Goal: Information Seeking & Learning: Learn about a topic

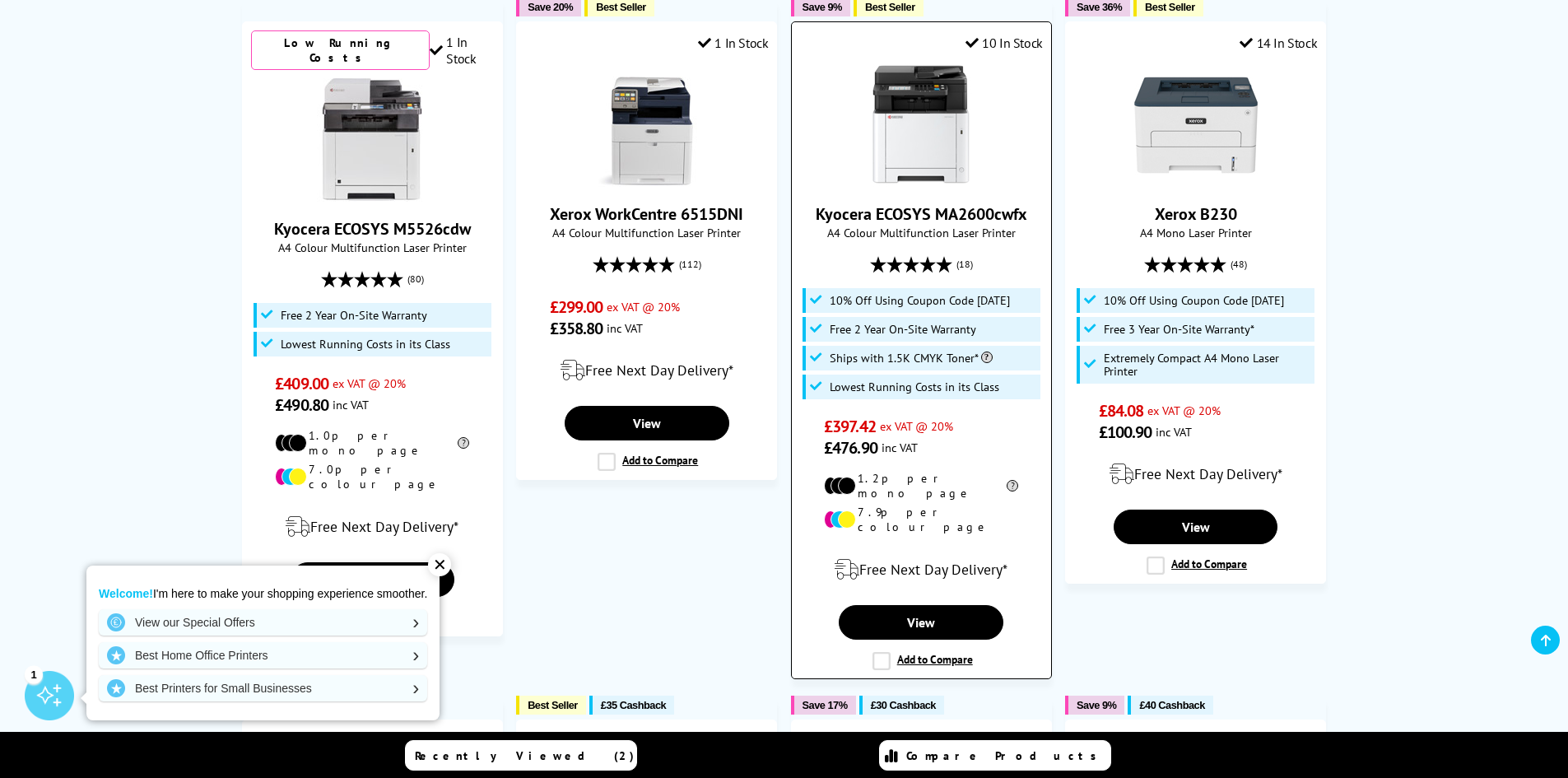
scroll to position [576, 0]
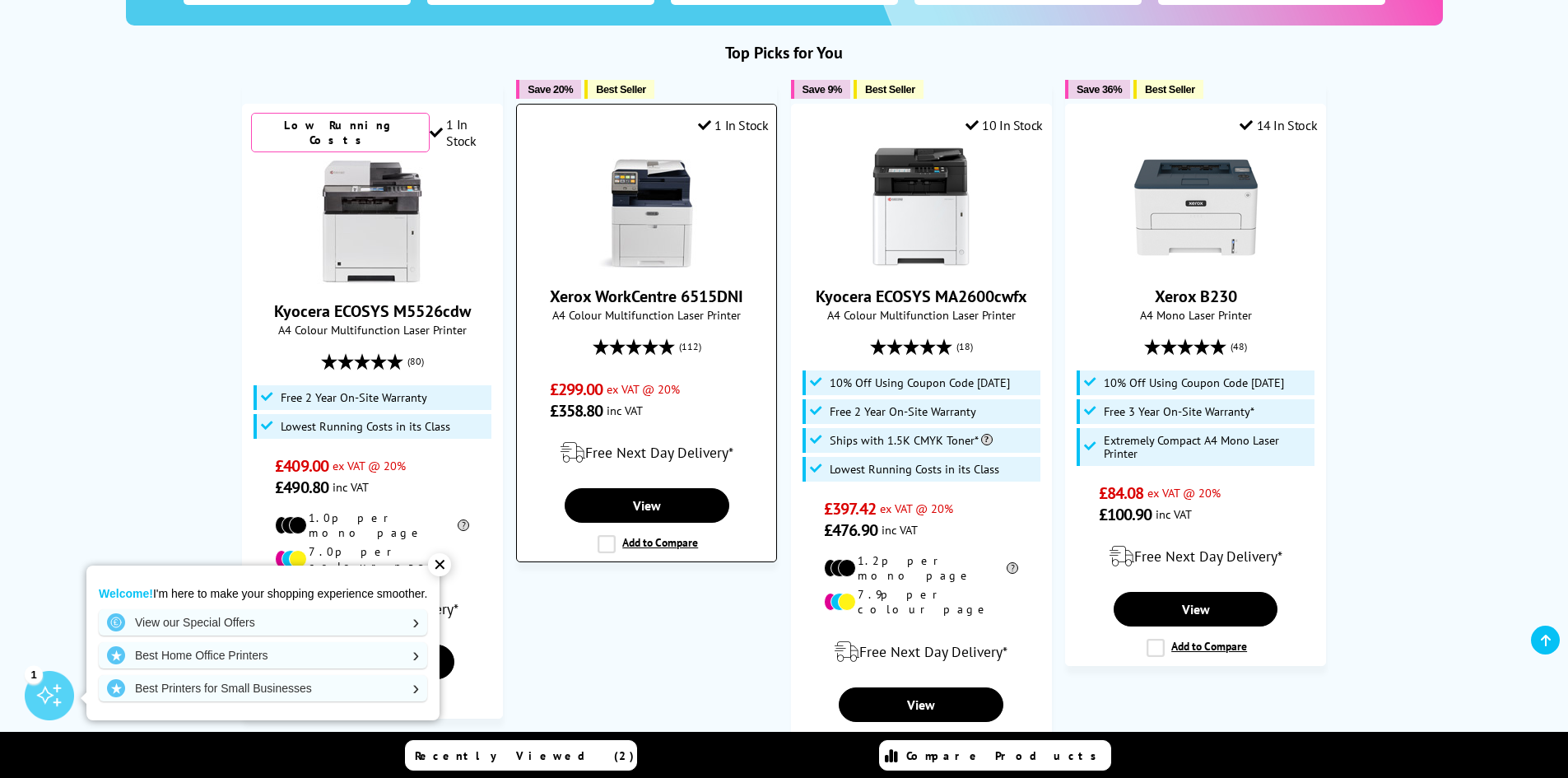
click at [672, 300] on link "Xerox WorkCentre 6515DNI" at bounding box center [646, 297] width 193 height 21
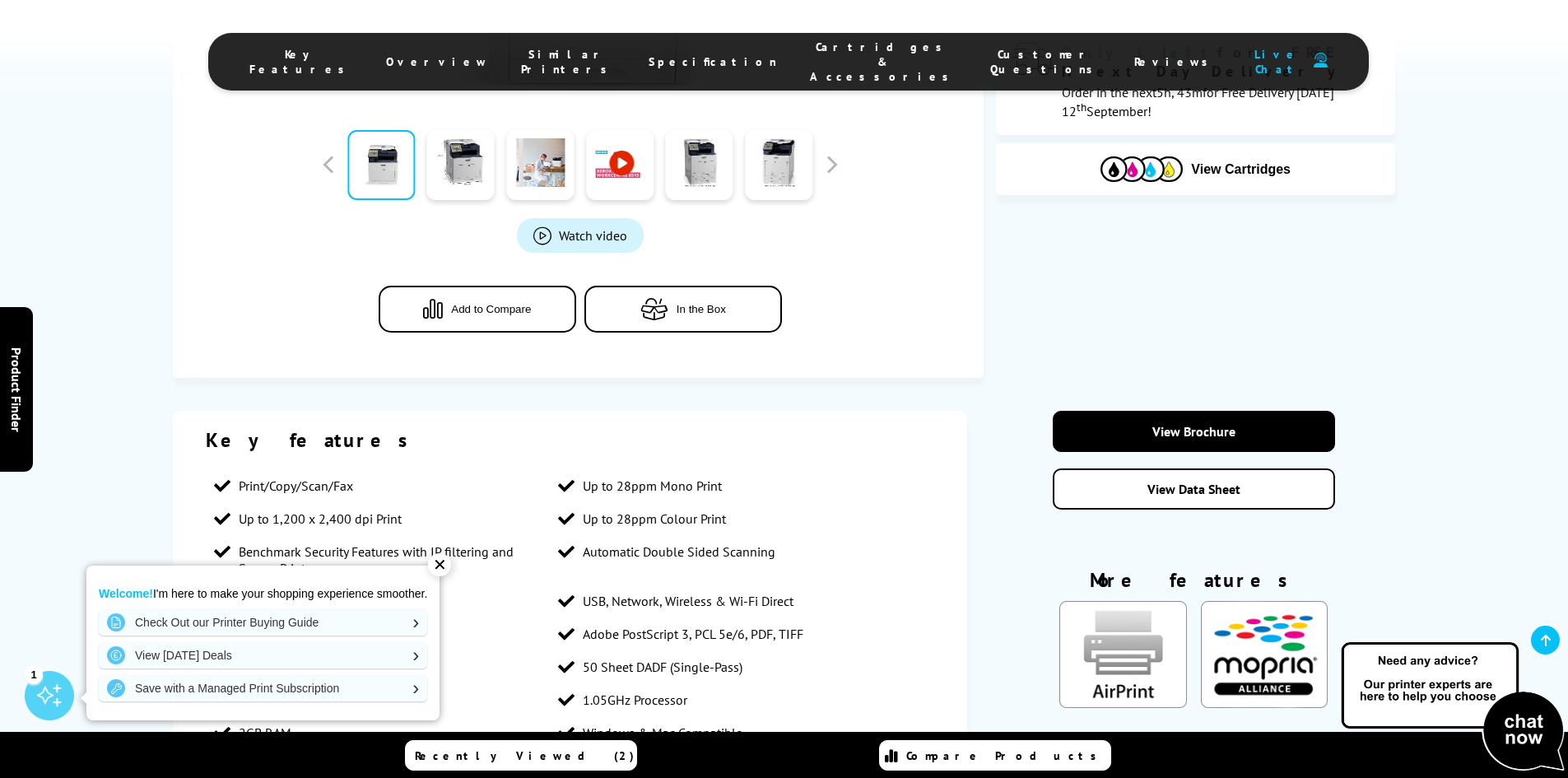
scroll to position [329, 0]
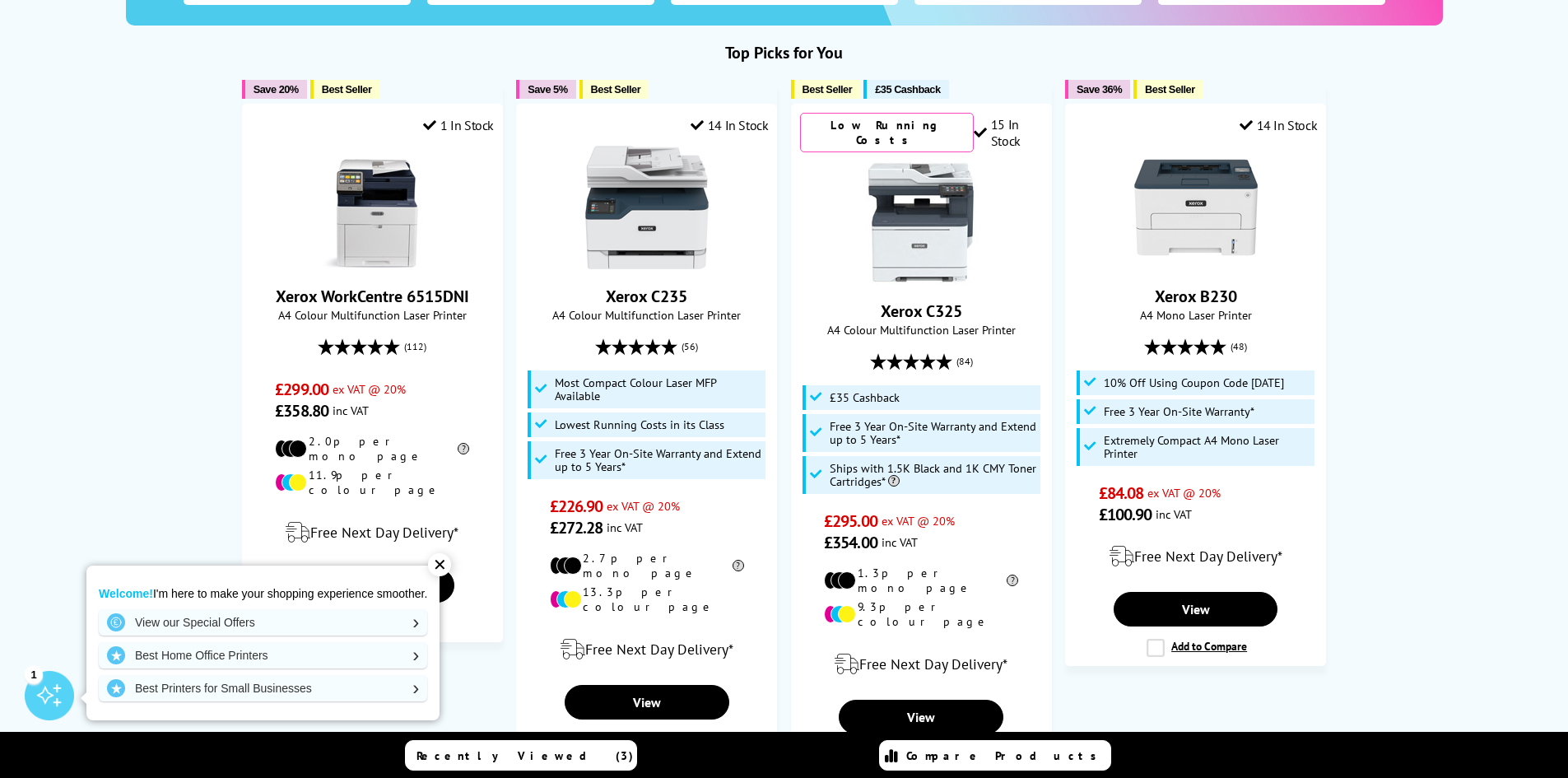
click at [438, 570] on div "✕" at bounding box center [439, 565] width 23 height 23
